Goal: Navigation & Orientation: Find specific page/section

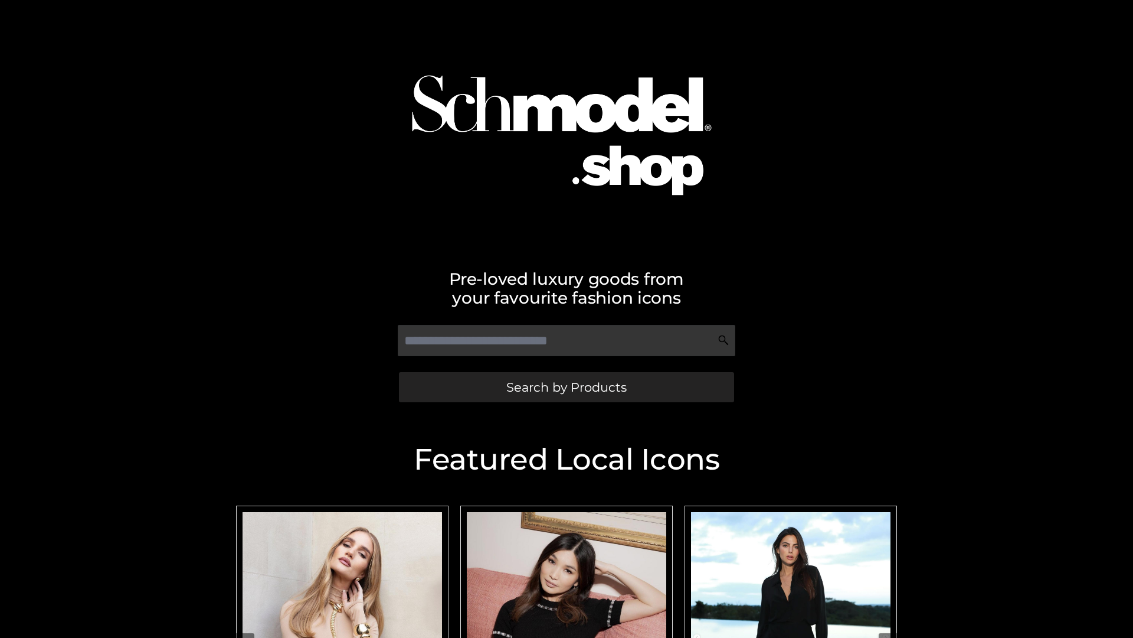
click at [566, 387] on span "Search by Products" at bounding box center [567, 387] width 120 height 12
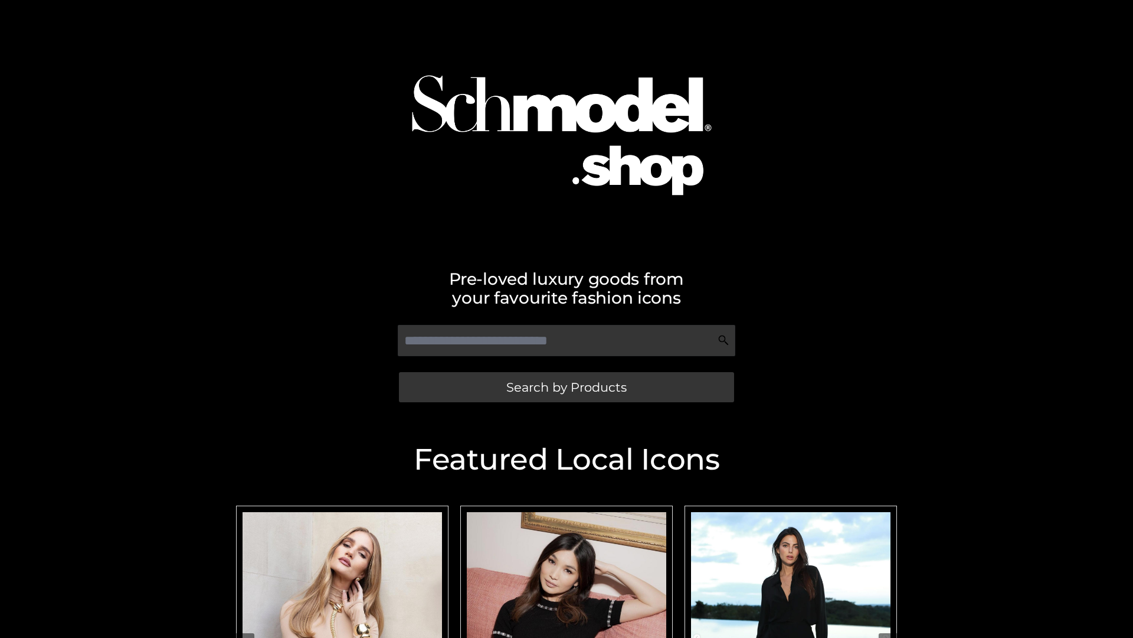
click at [566, 387] on span "Search by Products" at bounding box center [567, 387] width 120 height 12
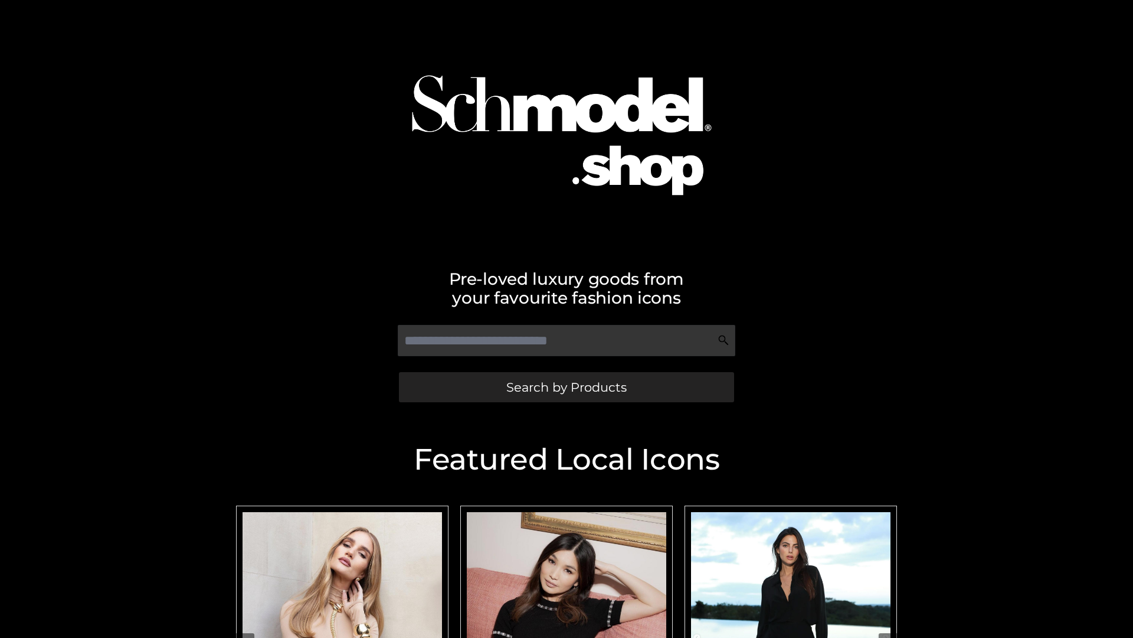
click at [566, 387] on span "Search by Products" at bounding box center [567, 387] width 120 height 12
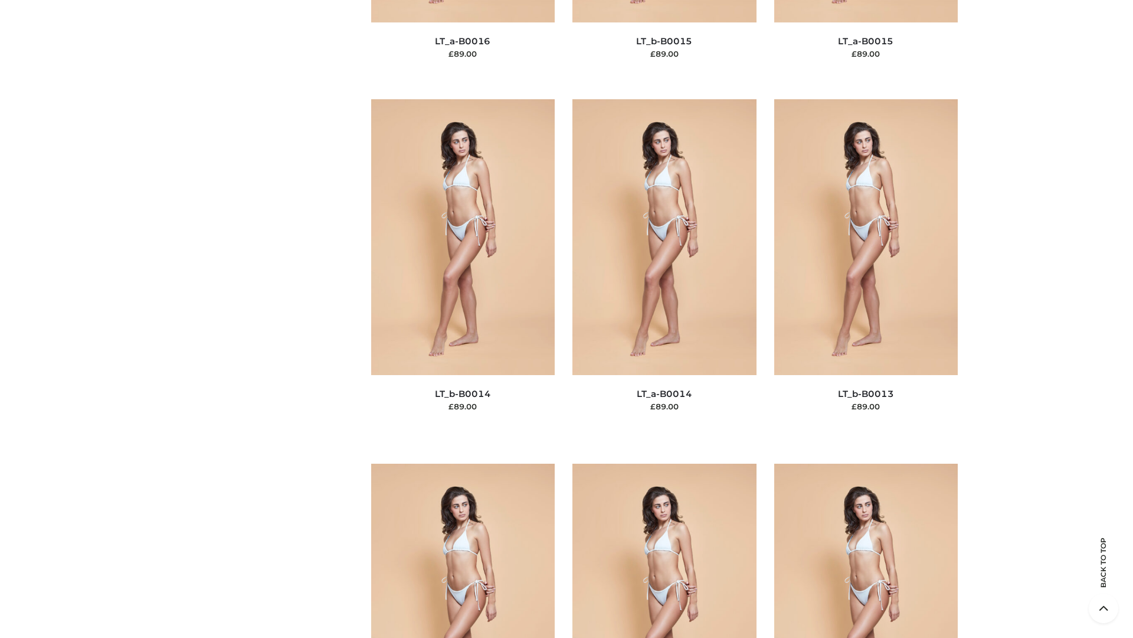
scroll to position [4198, 0]
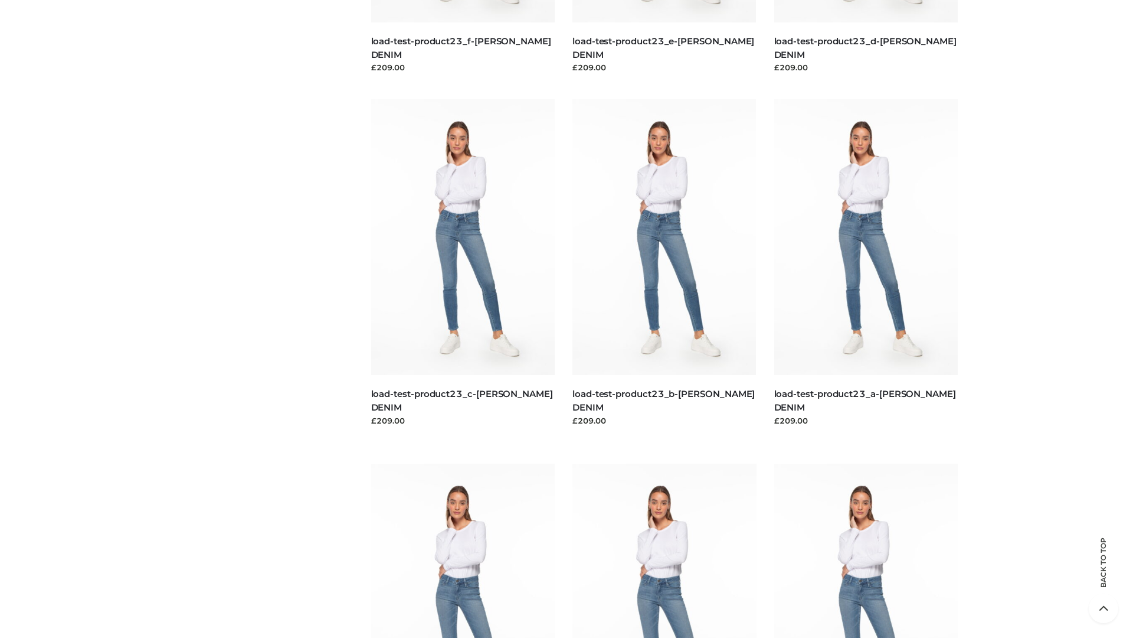
scroll to position [1035, 0]
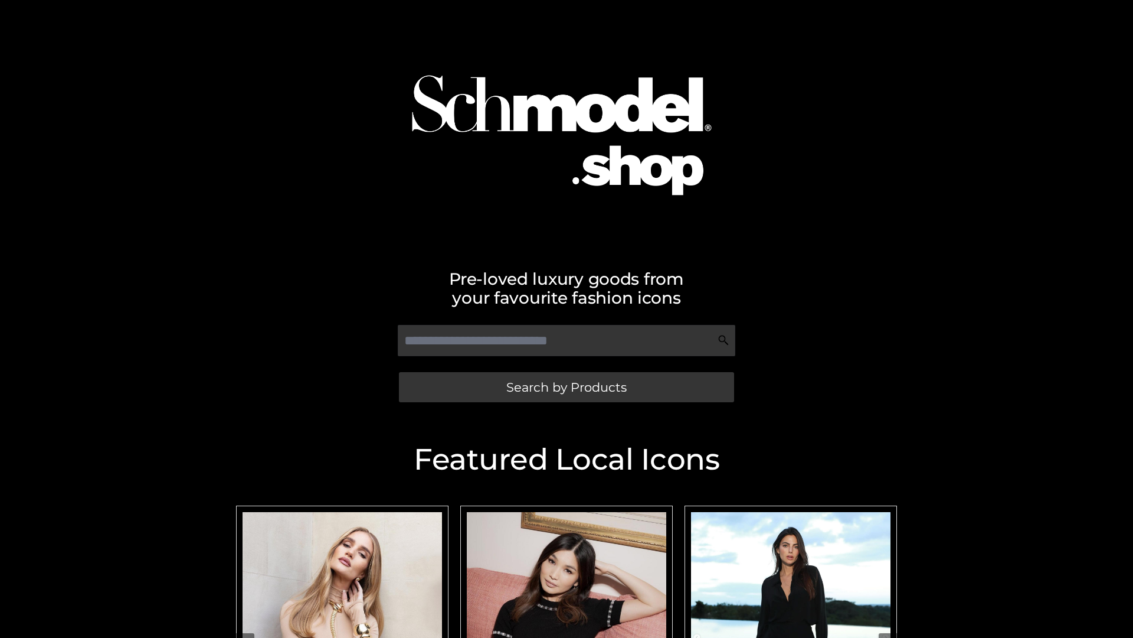
click at [566, 387] on span "Search by Products" at bounding box center [567, 387] width 120 height 12
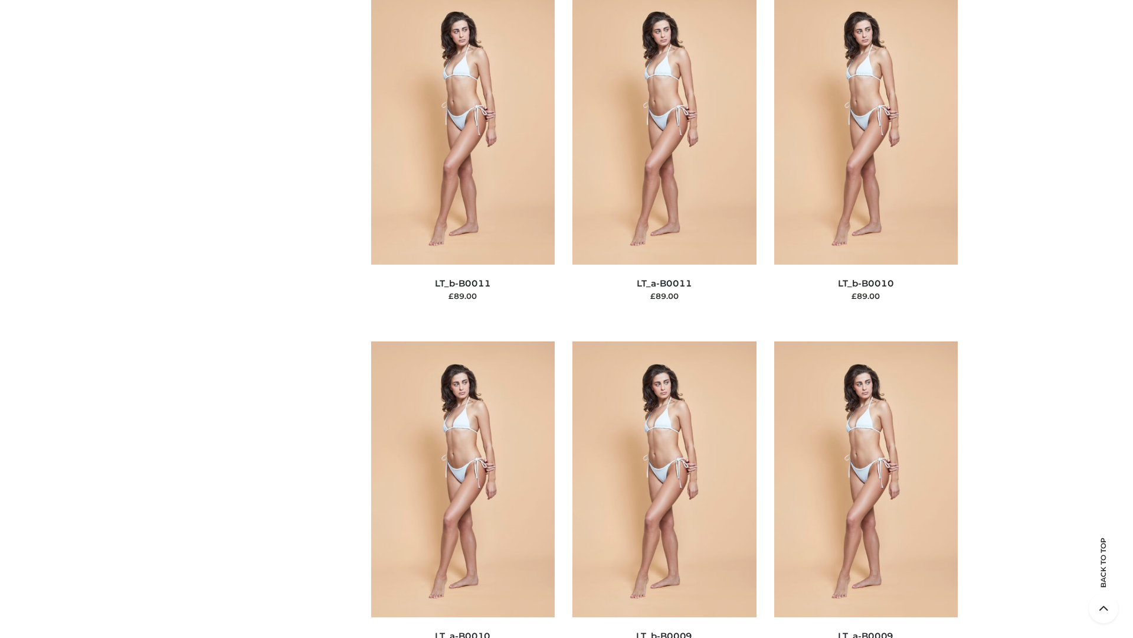
scroll to position [5302, 0]
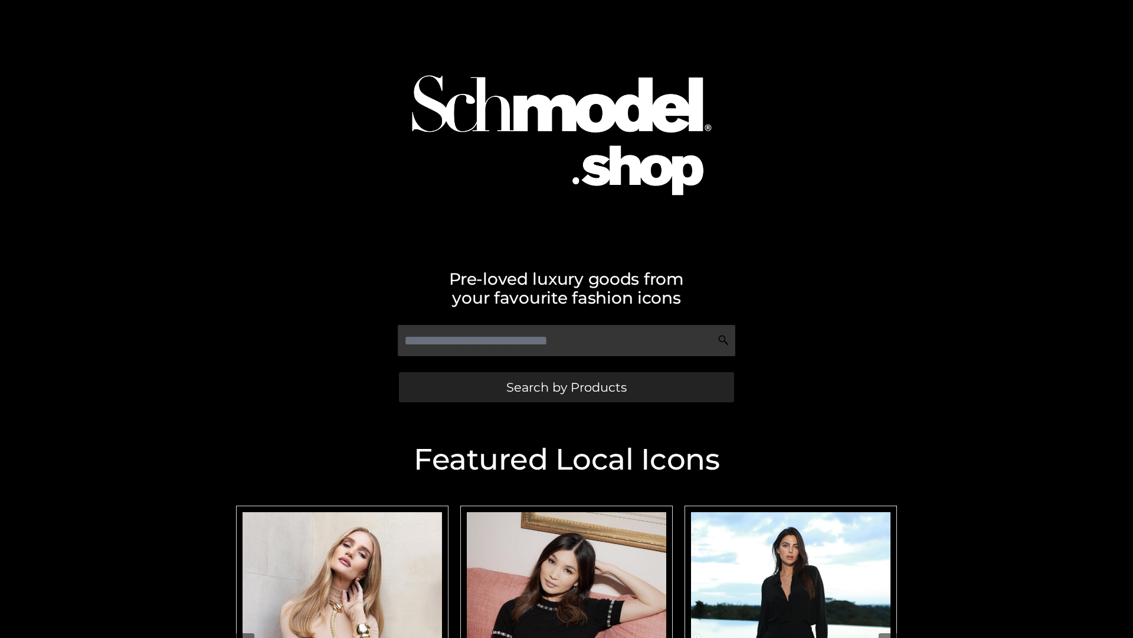
click at [566, 387] on span "Search by Products" at bounding box center [567, 387] width 120 height 12
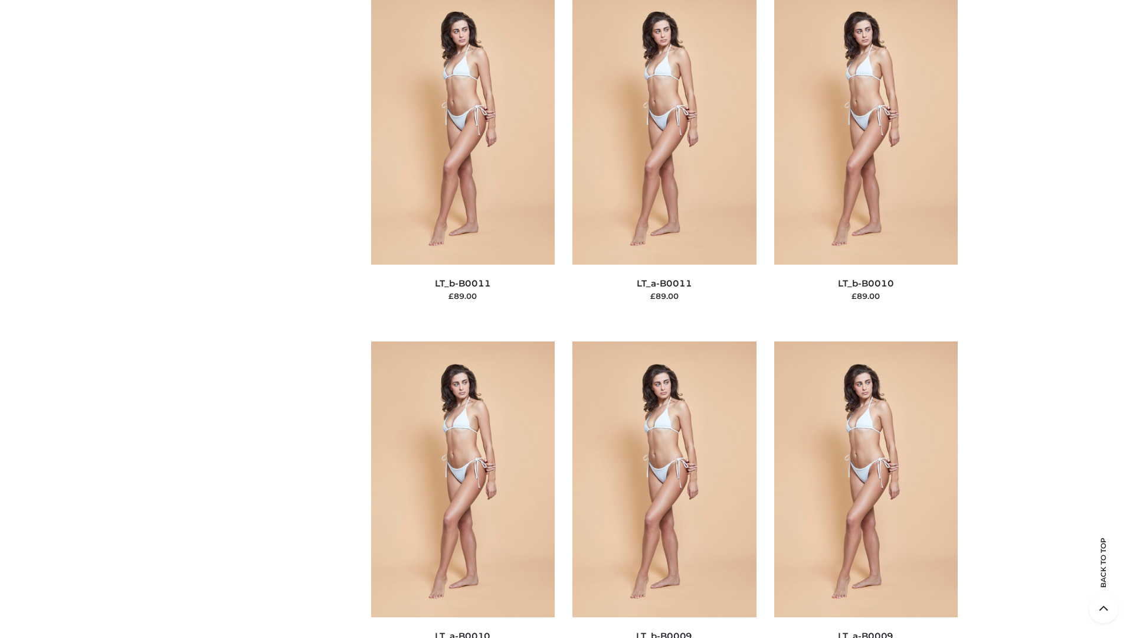
scroll to position [5302, 0]
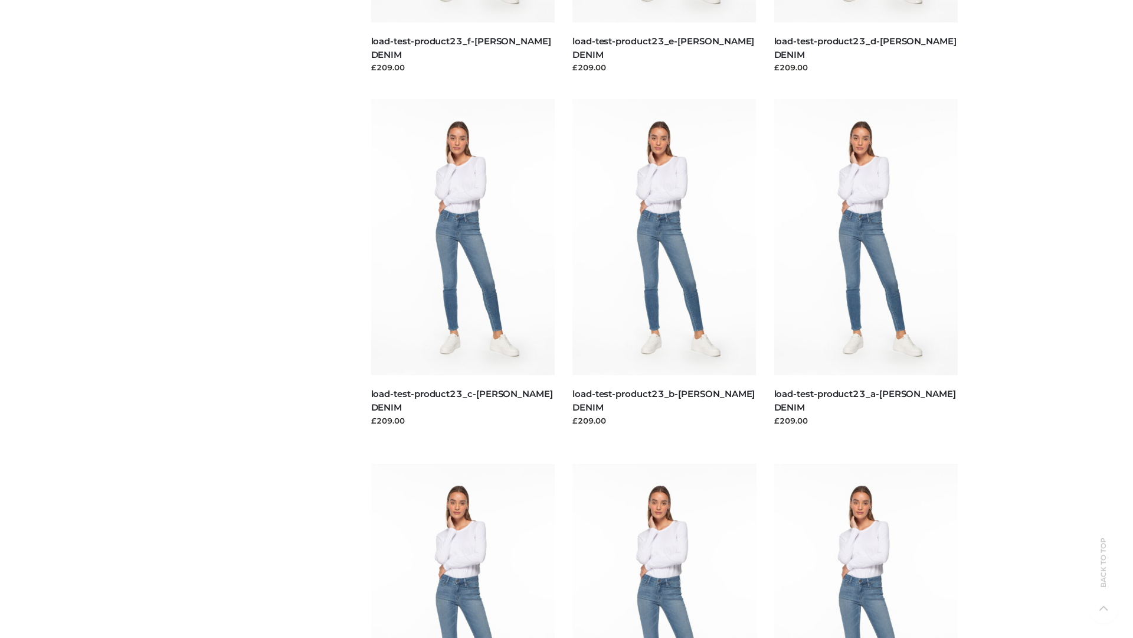
scroll to position [1035, 0]
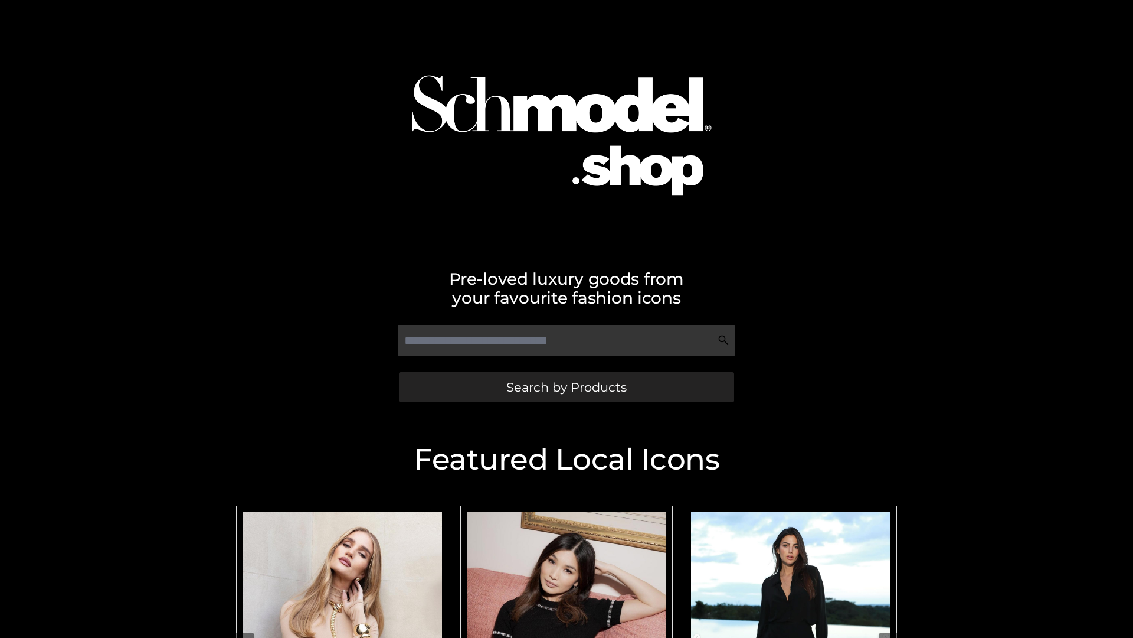
click at [566, 387] on span "Search by Products" at bounding box center [567, 387] width 120 height 12
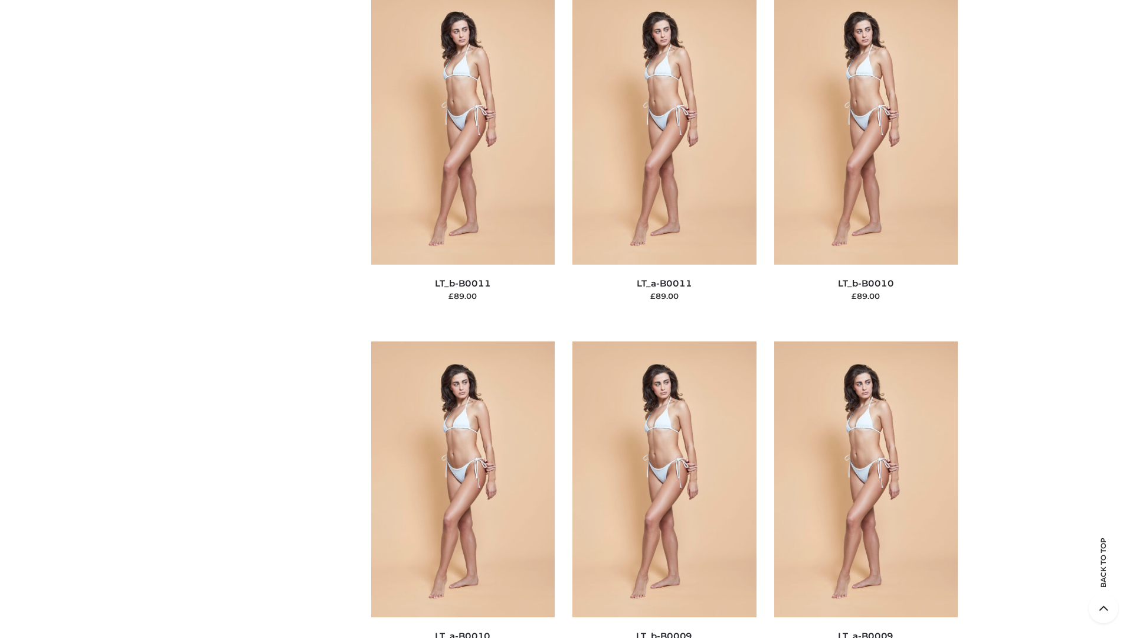
scroll to position [5302, 0]
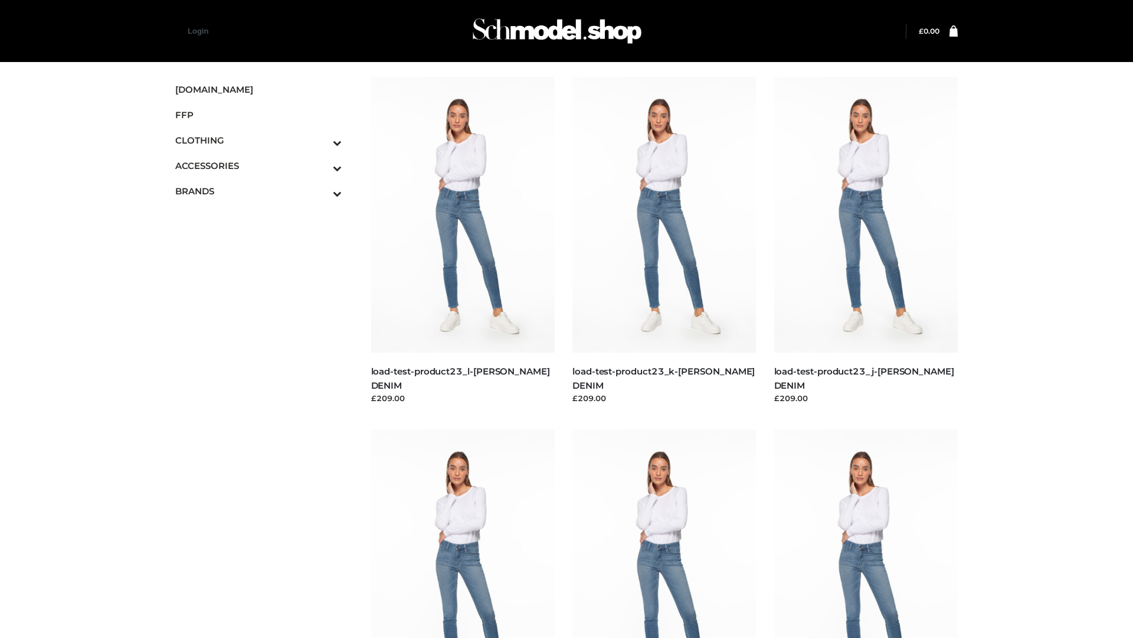
scroll to position [1035, 0]
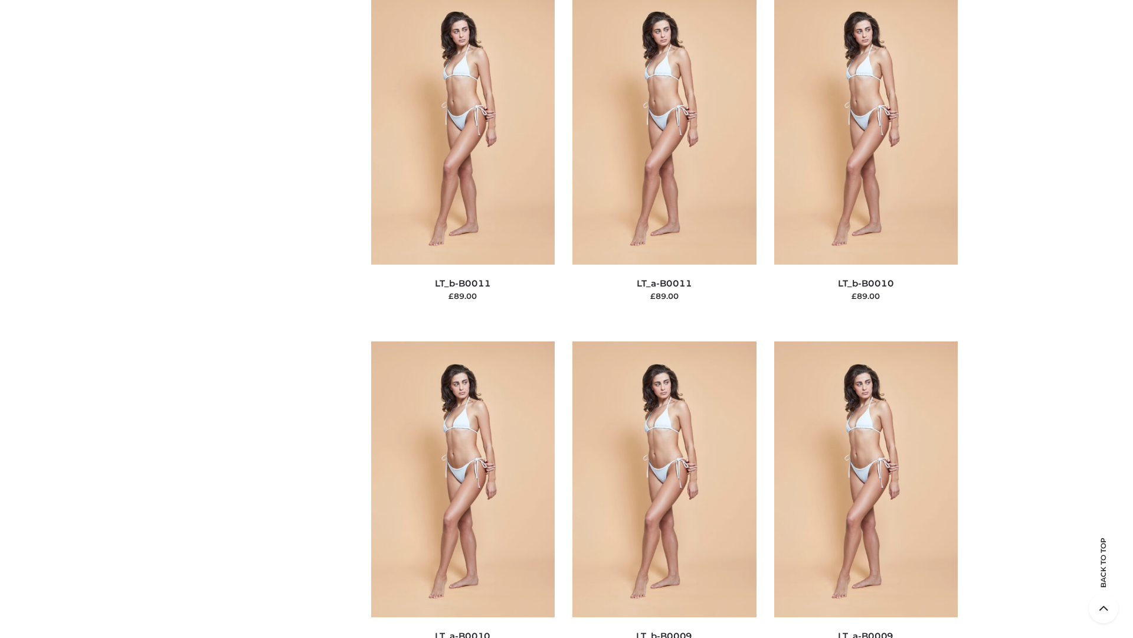
scroll to position [5302, 0]
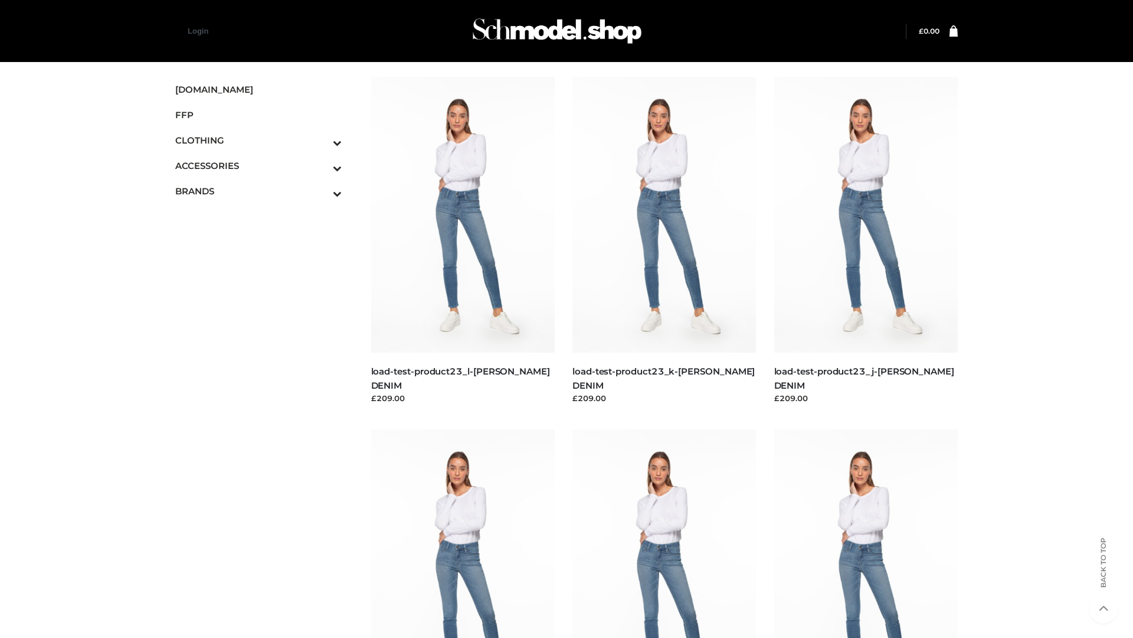
scroll to position [1035, 0]
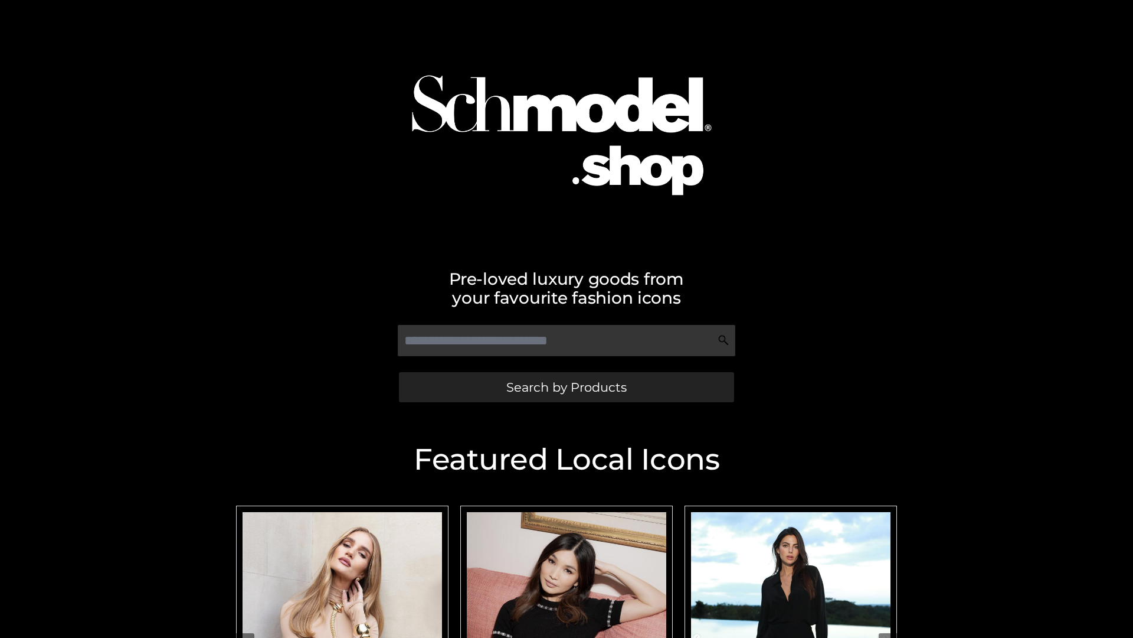
click at [566, 387] on span "Search by Products" at bounding box center [567, 387] width 120 height 12
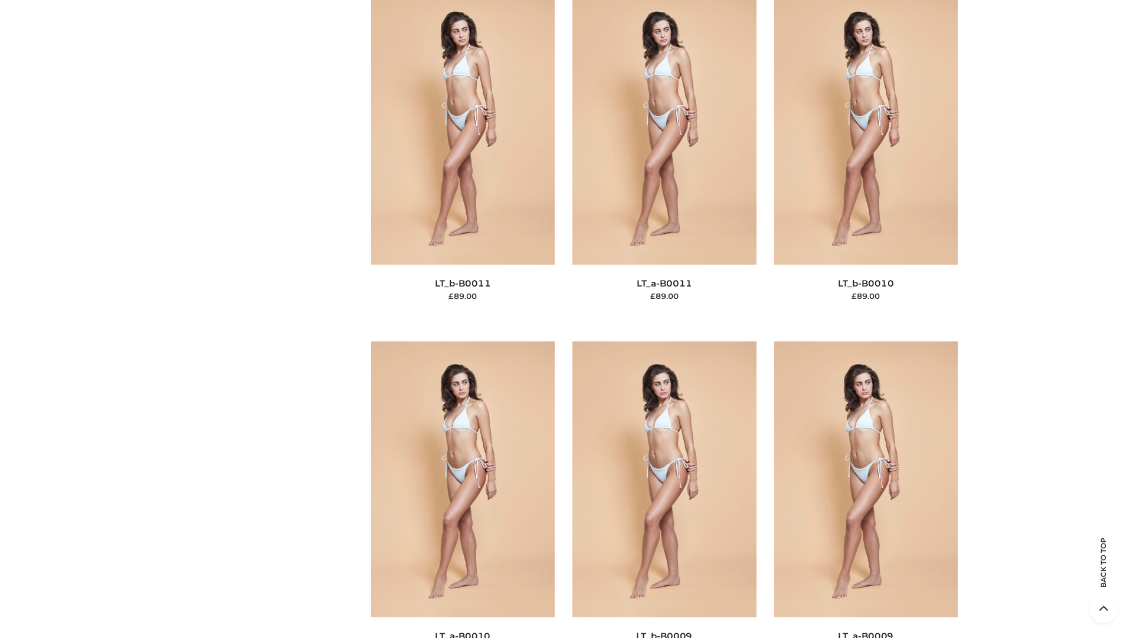
scroll to position [5302, 0]
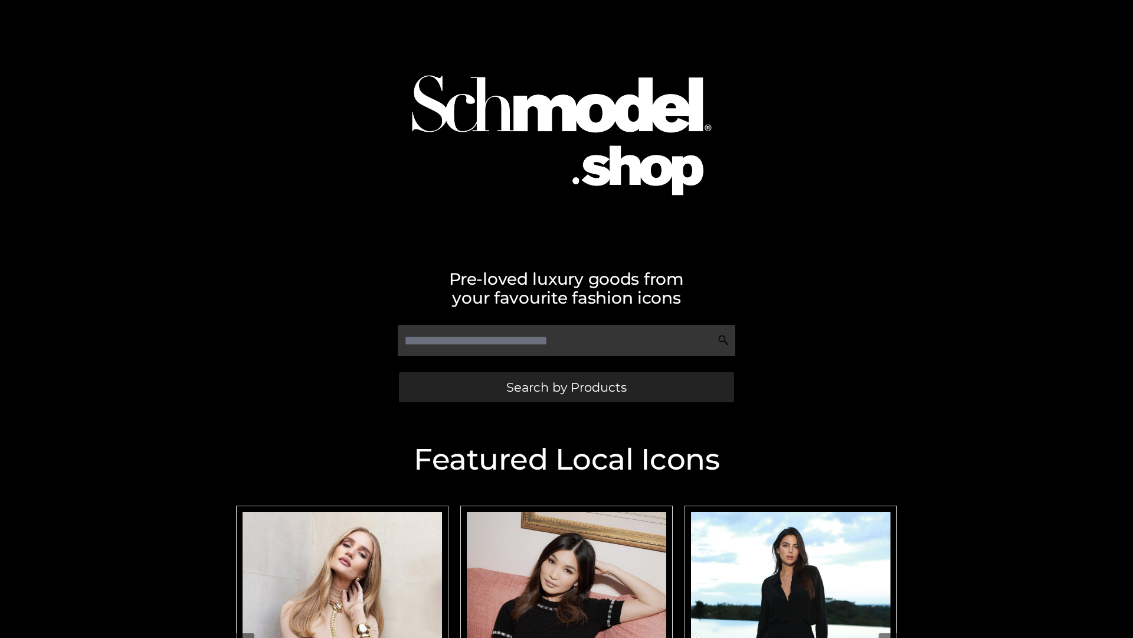
click at [566, 387] on span "Search by Products" at bounding box center [567, 387] width 120 height 12
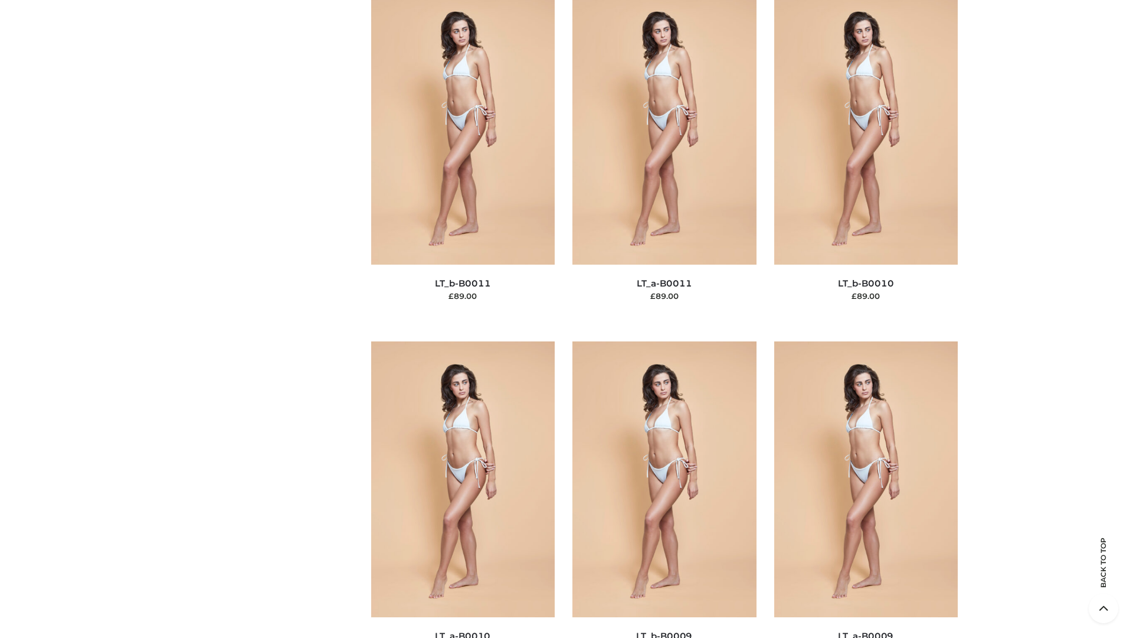
scroll to position [5302, 0]
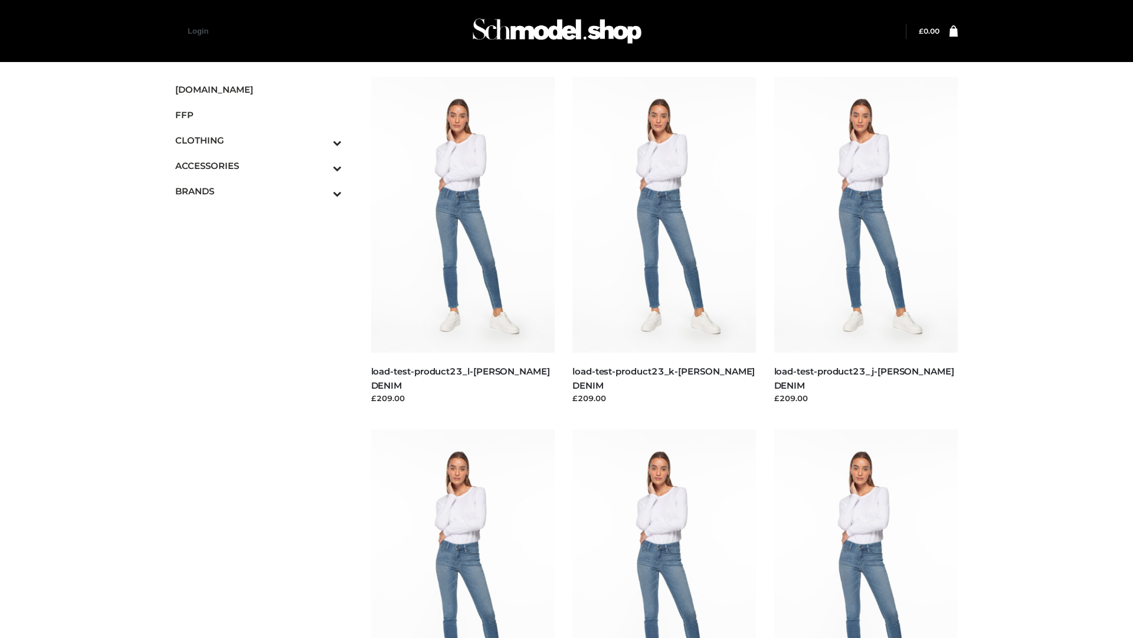
scroll to position [1035, 0]
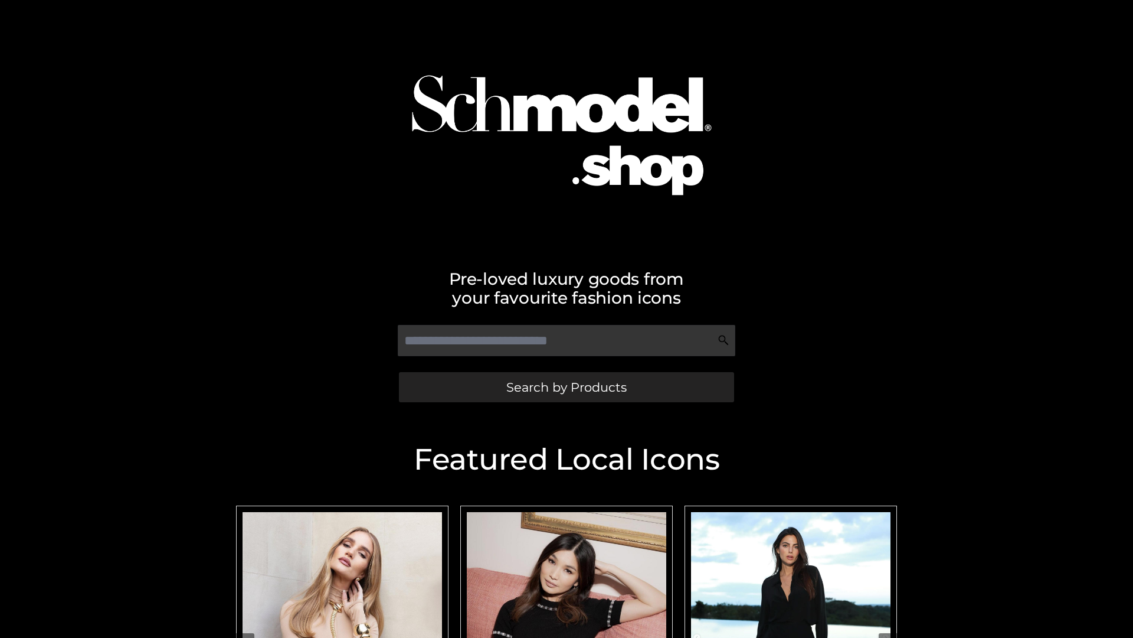
click at [566, 387] on span "Search by Products" at bounding box center [567, 387] width 120 height 12
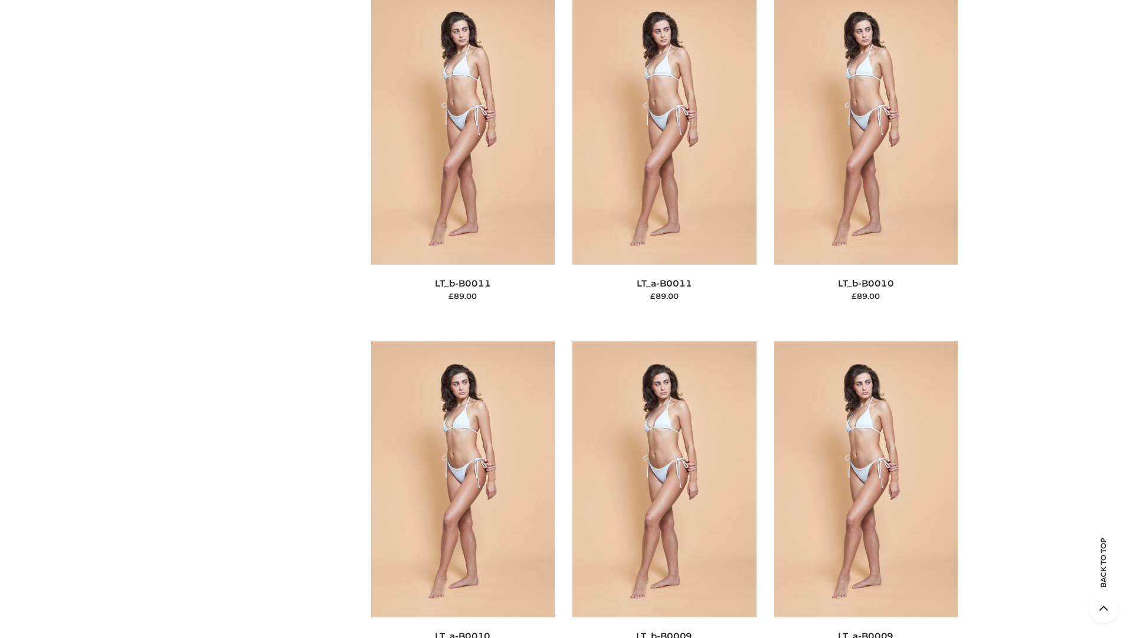
scroll to position [5302, 0]
